Goal: Find specific page/section: Find specific page/section

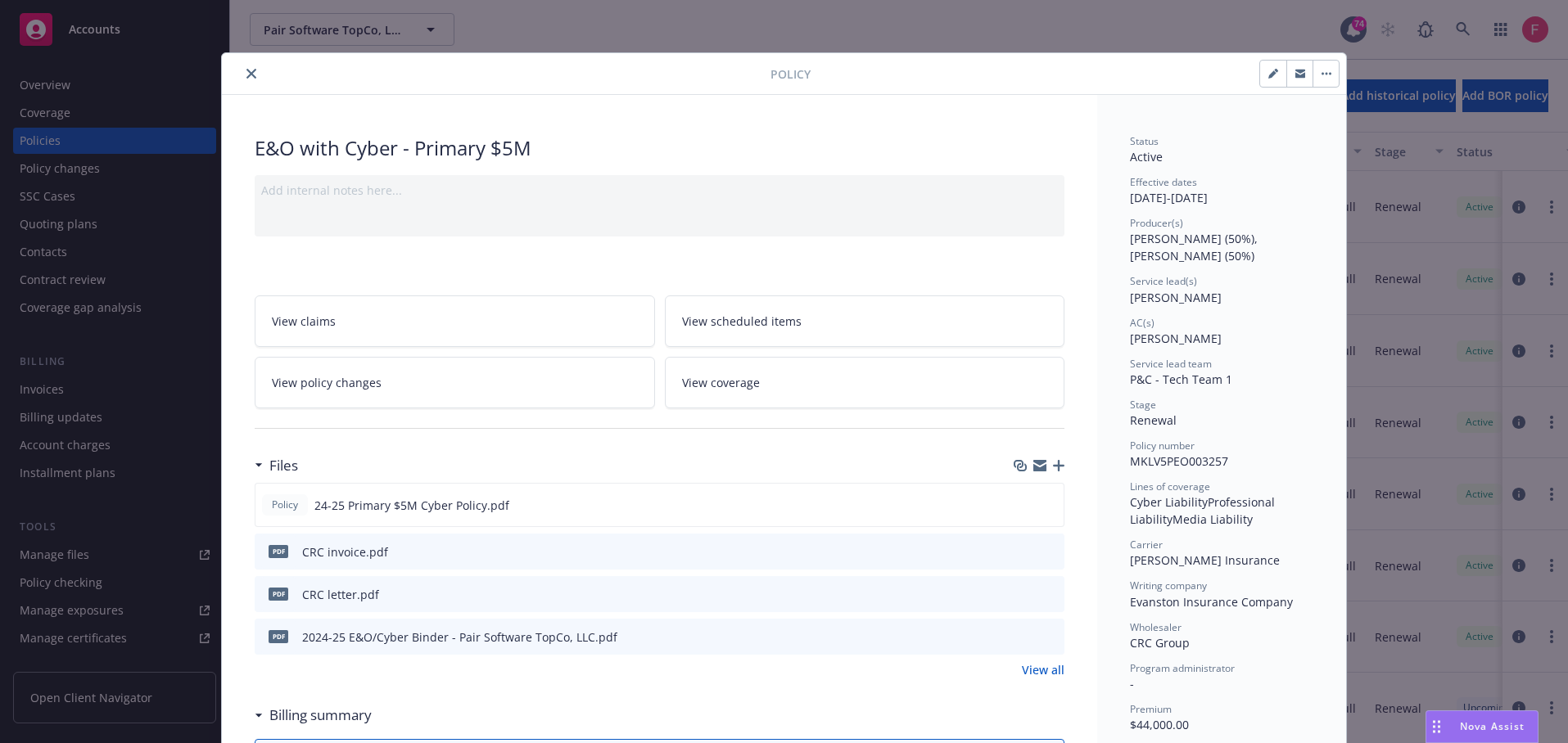
click at [1183, 29] on div "Policy E&O with Cyber - Primary $5M Add internal notes here... View claims View…" at bounding box center [784, 372] width 1568 height 743
click at [246, 72] on icon "close" at bounding box center [251, 74] width 10 height 10
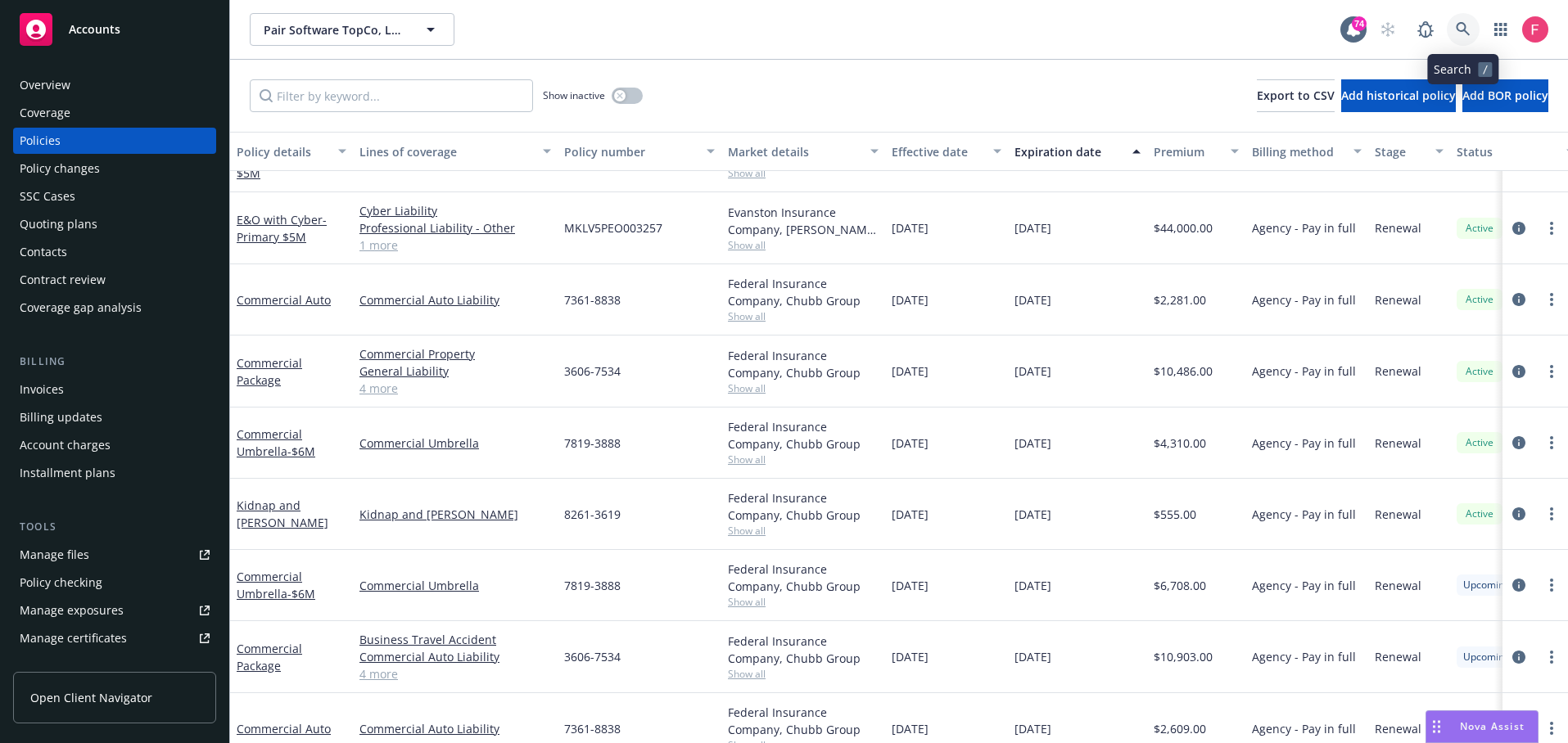
click at [1460, 19] on link at bounding box center [1463, 29] width 33 height 33
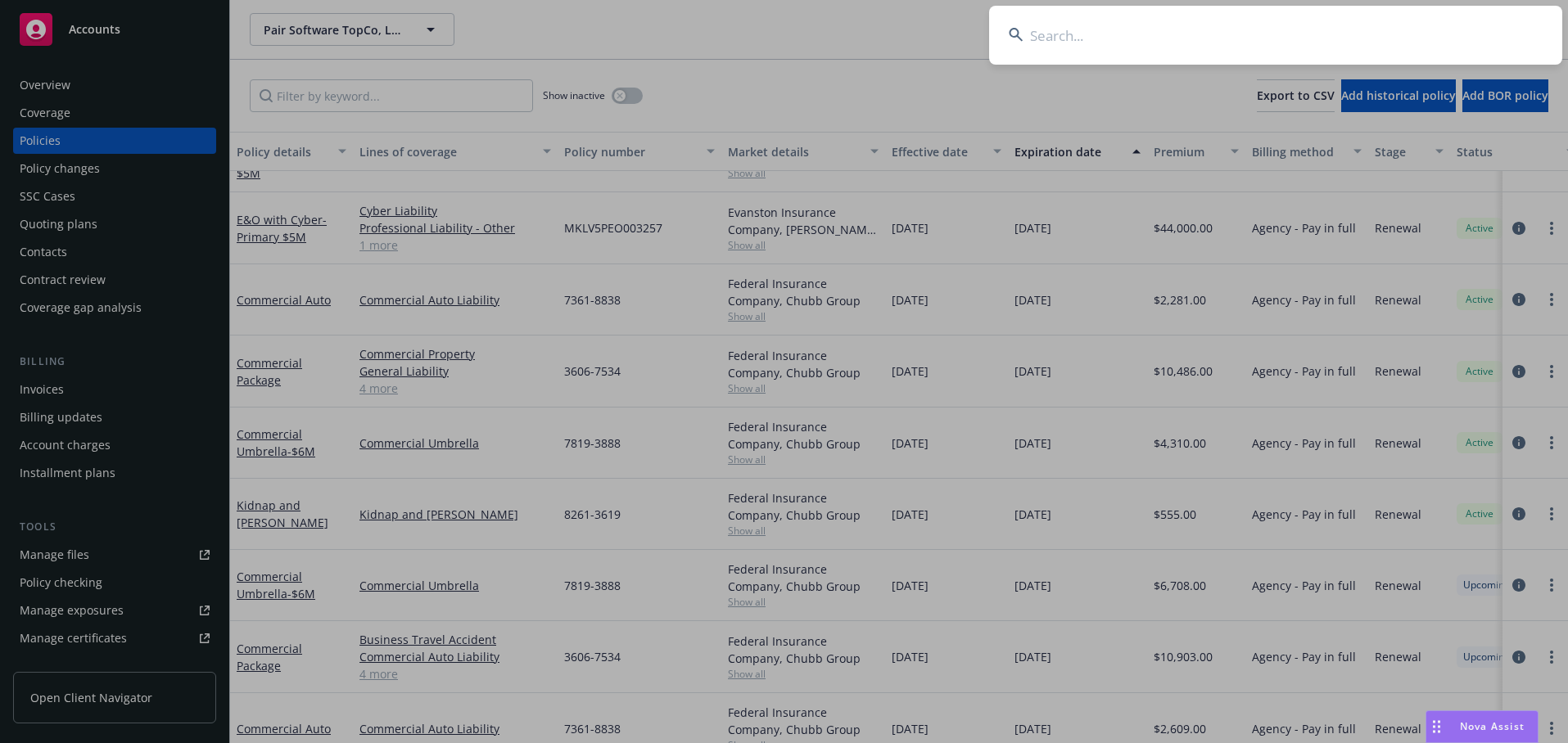
click at [1166, 39] on input at bounding box center [1275, 35] width 573 height 59
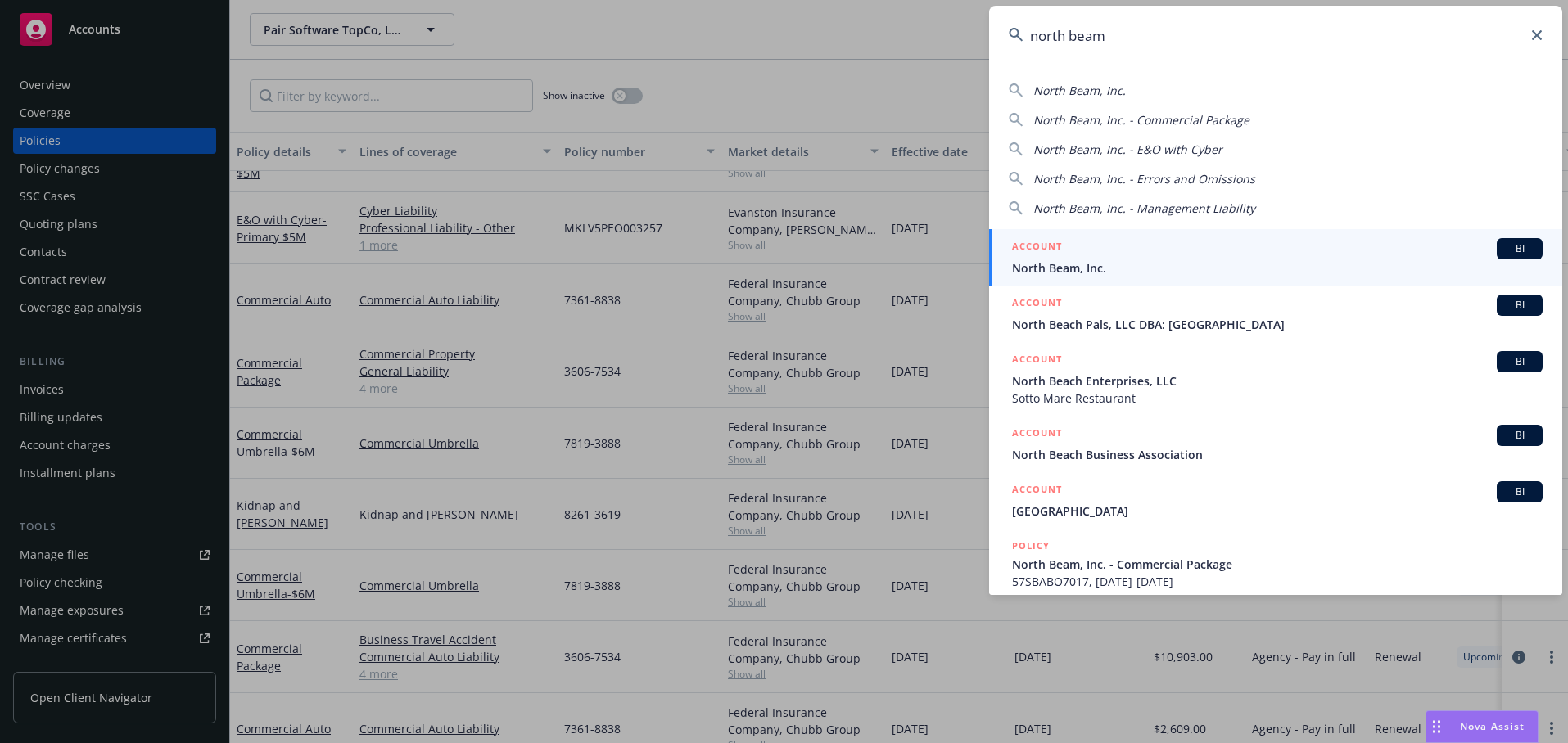
type input "north beam"
click at [1116, 263] on span "North Beam, Inc." at bounding box center [1277, 268] width 531 height 17
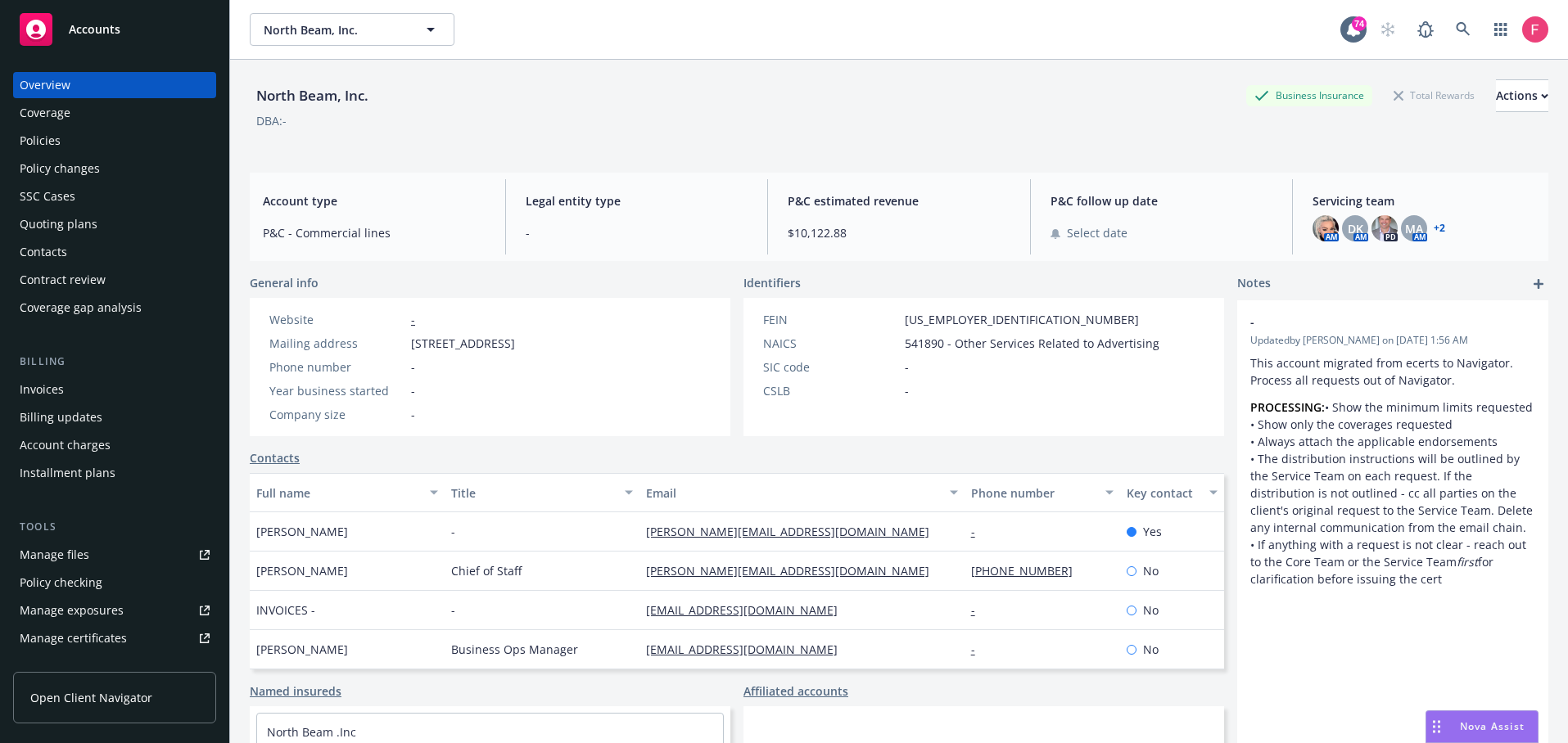
click at [71, 155] on div "Policy changes" at bounding box center [60, 168] width 80 height 26
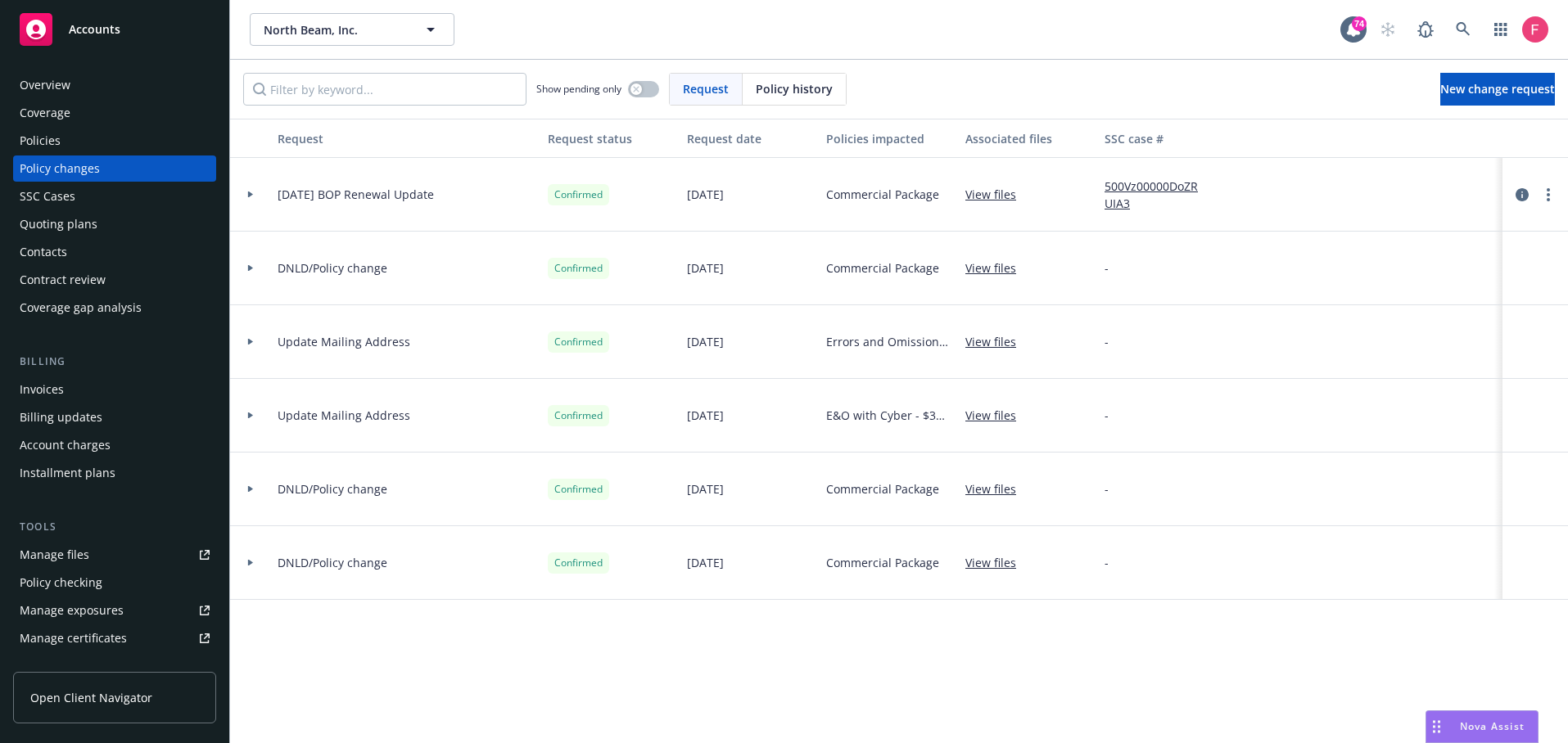
click at [67, 138] on div "Policies" at bounding box center [114, 141] width 190 height 26
